Goal: Transaction & Acquisition: Book appointment/travel/reservation

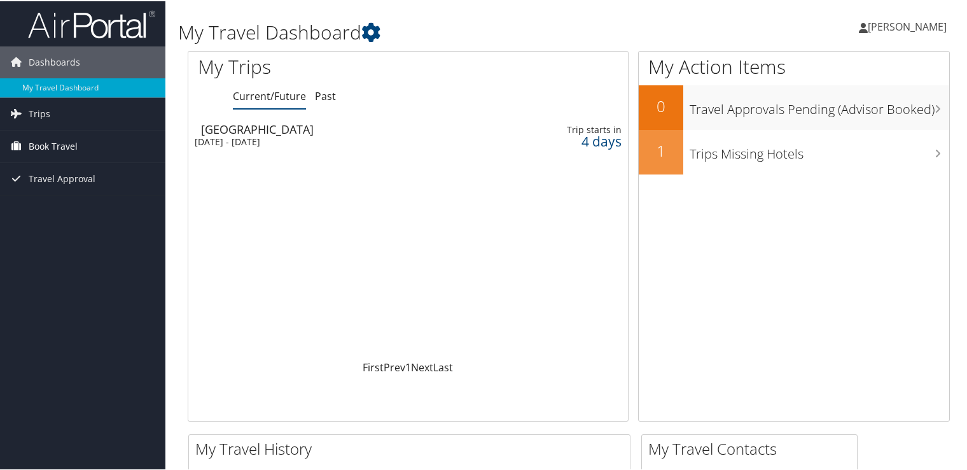
click at [45, 147] on span "Book Travel" at bounding box center [53, 145] width 49 height 32
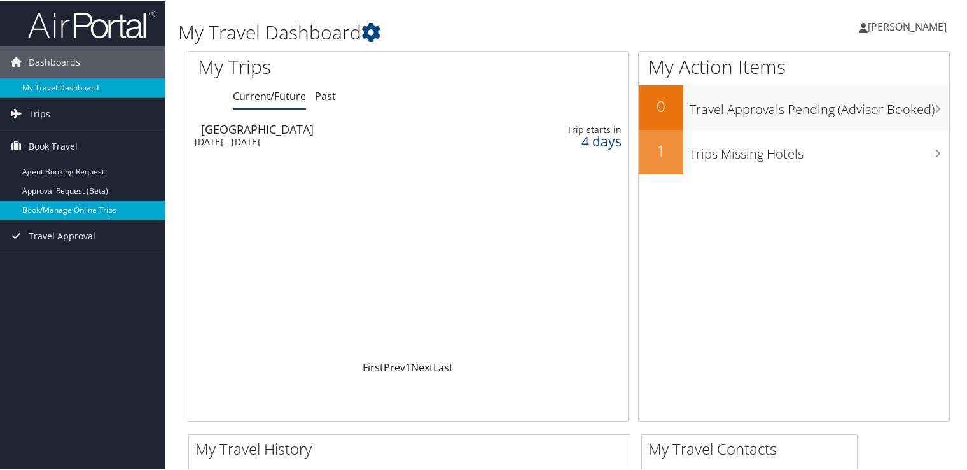
click at [56, 207] on link "Book/Manage Online Trips" at bounding box center [82, 208] width 165 height 19
